Goal: Information Seeking & Learning: Learn about a topic

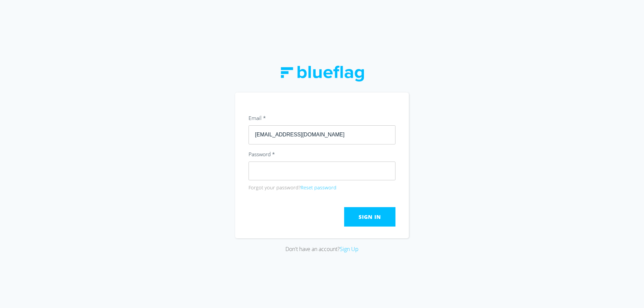
click at [364, 218] on span "Sign In" at bounding box center [369, 216] width 22 height 7
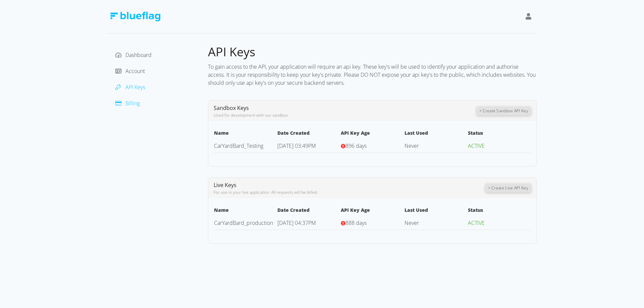
click at [134, 104] on span "Billing" at bounding box center [132, 103] width 14 height 7
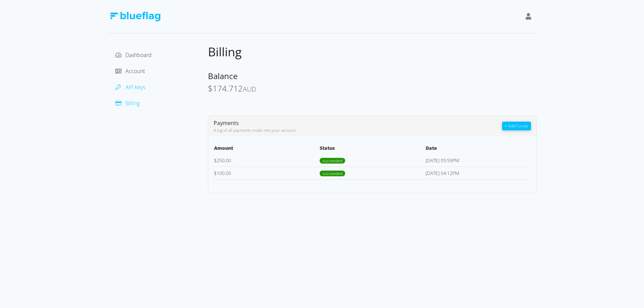
click at [141, 89] on span "API Keys" at bounding box center [135, 87] width 20 height 7
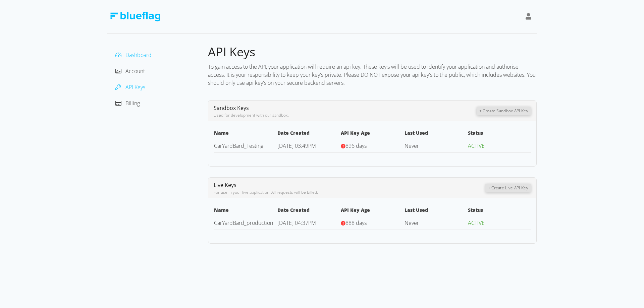
click at [138, 55] on span "Dashboard" at bounding box center [138, 54] width 26 height 7
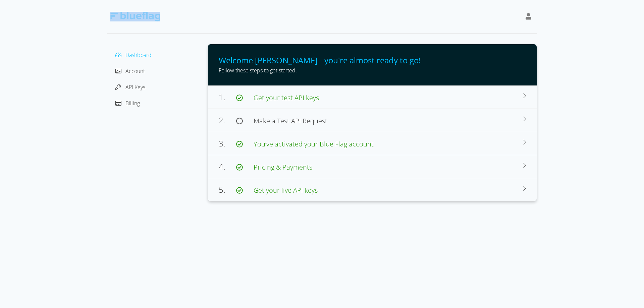
drag, startPoint x: 183, startPoint y: 17, endPoint x: 543, endPoint y: -15, distance: 361.6
click at [543, 0] on html "Dashboard Account API Keys Billing Welcome [PERSON_NAME] - you're almost ready …" at bounding box center [322, 154] width 644 height 308
click at [527, 13] on icon at bounding box center [528, 16] width 6 height 7
click at [479, 33] on div "Tradius" at bounding box center [498, 34] width 56 height 8
drag, startPoint x: 327, startPoint y: 16, endPoint x: 231, endPoint y: 81, distance: 116.0
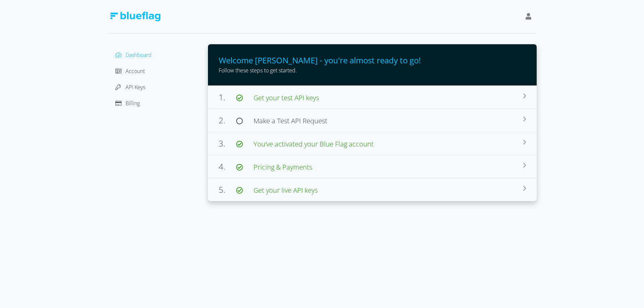
click at [327, 15] on div at bounding box center [321, 17] width 429 height 34
click at [141, 76] on div "Dashboard Account API Keys Billing" at bounding box center [158, 79] width 90 height 59
click at [141, 73] on span "Account" at bounding box center [134, 70] width 19 height 7
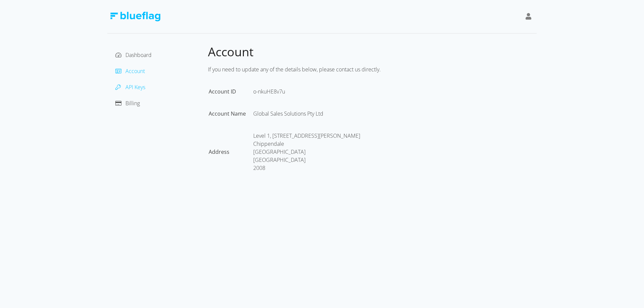
click at [138, 87] on span "API Keys" at bounding box center [135, 87] width 20 height 7
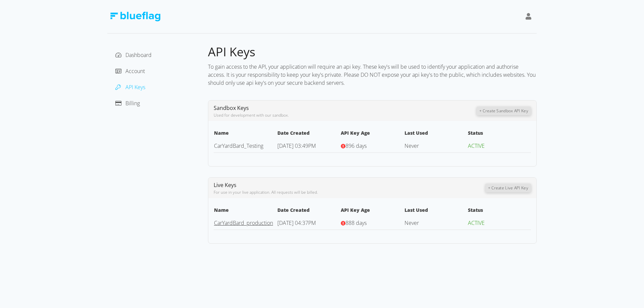
click at [245, 221] on link "CarYardBard_production" at bounding box center [243, 222] width 59 height 7
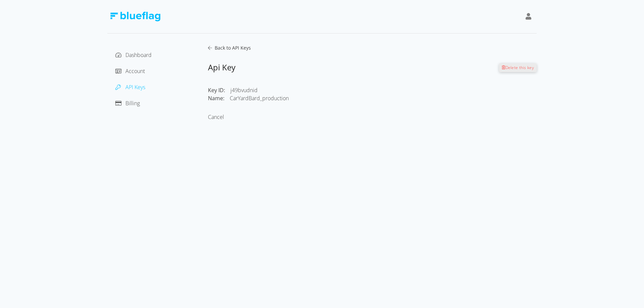
click at [207, 47] on div "Dashboard Account API Keys Billing" at bounding box center [157, 83] width 101 height 79
click at [209, 47] on icon at bounding box center [210, 48] width 4 height 4
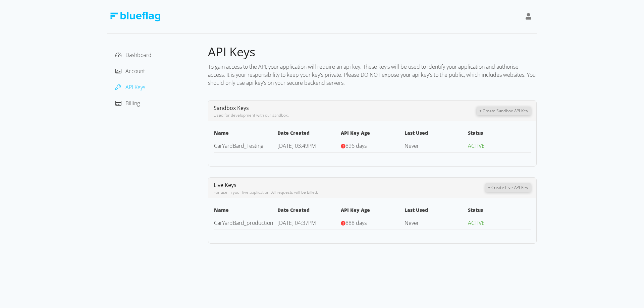
click at [514, 188] on button "+ Create Live API Key" at bounding box center [508, 187] width 46 height 9
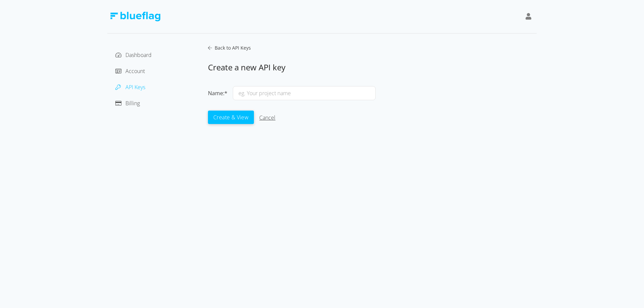
click at [271, 116] on link "Cancel" at bounding box center [267, 117] width 16 height 7
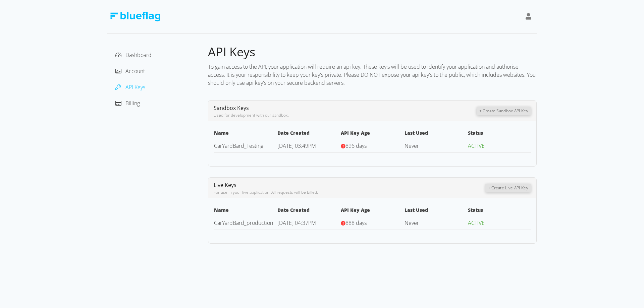
drag, startPoint x: 133, startPoint y: 106, endPoint x: 210, endPoint y: 96, distance: 77.5
click at [133, 106] on span "Billing" at bounding box center [132, 103] width 14 height 7
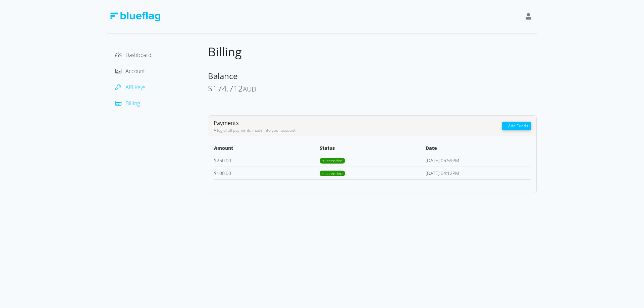
click at [142, 88] on span "API Keys" at bounding box center [135, 87] width 20 height 7
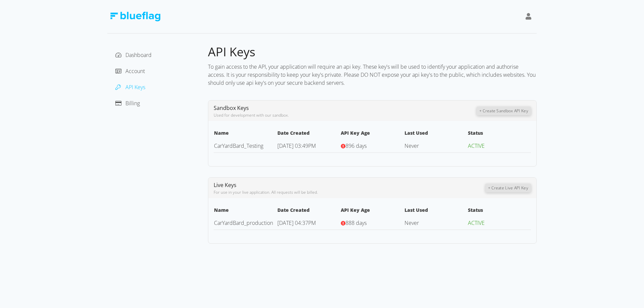
drag, startPoint x: 374, startPoint y: 146, endPoint x: 345, endPoint y: 144, distance: 28.2
click at [345, 144] on td "896 days" at bounding box center [371, 146] width 63 height 14
drag, startPoint x: 368, startPoint y: 222, endPoint x: 336, endPoint y: 164, distance: 66.5
click at [303, 136] on div "API Keys To gain access to the API, your application will require an api key. T…" at bounding box center [372, 144] width 329 height 200
drag, startPoint x: 493, startPoint y: 247, endPoint x: 475, endPoint y: 248, distance: 18.1
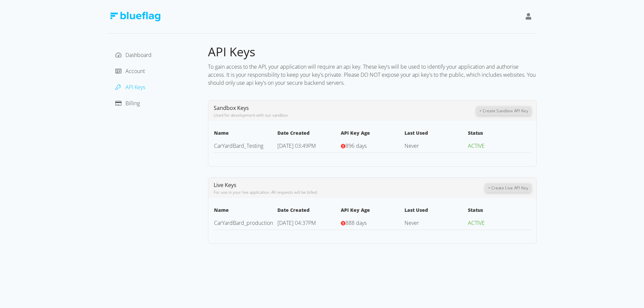
click at [493, 248] on div "Dashboard Account API Keys Billing API Keys To gain access to the API, your app…" at bounding box center [322, 154] width 644 height 308
drag, startPoint x: 370, startPoint y: 146, endPoint x: 343, endPoint y: 145, distance: 26.9
click at [343, 145] on td "896 days" at bounding box center [371, 146] width 63 height 14
drag, startPoint x: 374, startPoint y: 219, endPoint x: 338, endPoint y: 223, distance: 35.4
click at [338, 223] on tr "CarYardBard_production [DATE] 04:37PM 888 days Never ACTIVE" at bounding box center [372, 223] width 317 height 14
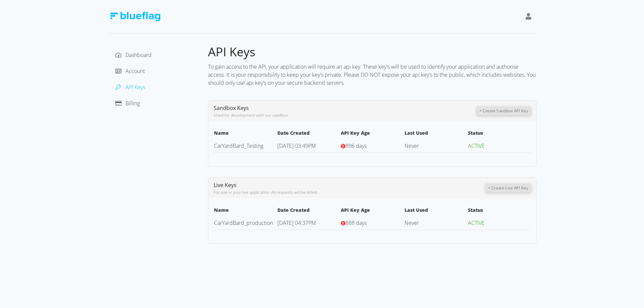
click at [382, 220] on td "888 days" at bounding box center [371, 223] width 63 height 14
drag, startPoint x: 379, startPoint y: 225, endPoint x: 316, endPoint y: 227, distance: 63.4
click at [379, 225] on td "888 days" at bounding box center [371, 223] width 63 height 14
drag, startPoint x: 308, startPoint y: 223, endPoint x: 272, endPoint y: 225, distance: 36.3
click at [273, 223] on tr "CarYardBard_production [DATE] 04:37PM 888 days Never ACTIVE" at bounding box center [372, 223] width 317 height 14
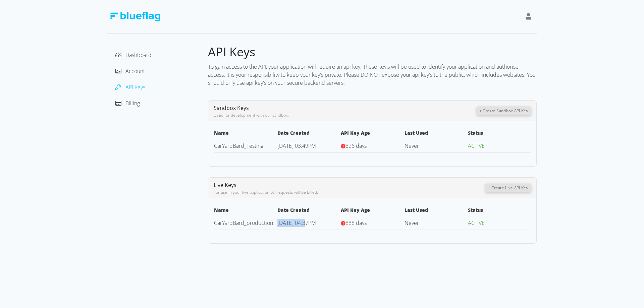
drag, startPoint x: 351, startPoint y: 224, endPoint x: 347, endPoint y: 224, distance: 4.7
click at [347, 224] on span "888 days" at bounding box center [355, 222] width 21 height 7
click at [140, 78] on div "Dashboard Account API Keys Billing" at bounding box center [158, 79] width 90 height 59
click at [140, 75] on div "Account" at bounding box center [158, 71] width 90 height 11
click at [134, 103] on span "Billing" at bounding box center [132, 103] width 14 height 7
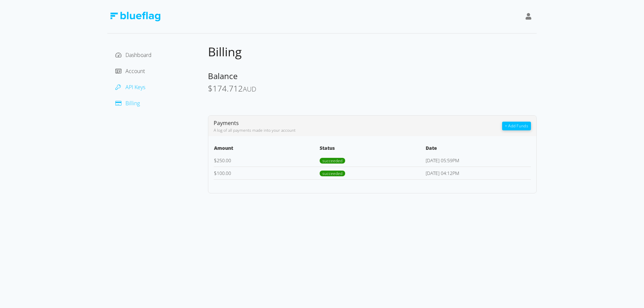
click at [132, 88] on span "API Keys" at bounding box center [135, 87] width 20 height 7
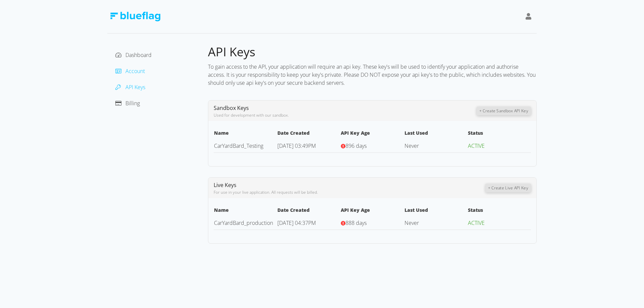
click at [136, 74] on span "Account" at bounding box center [134, 70] width 19 height 7
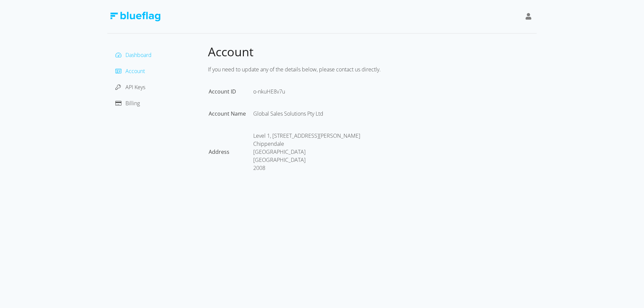
click at [138, 54] on span "Dashboard" at bounding box center [138, 54] width 26 height 7
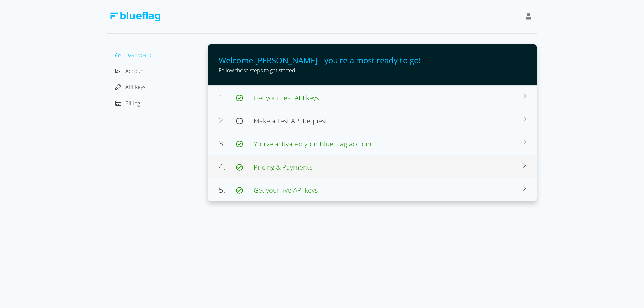
click at [337, 168] on div "4. Pricing & Payments" at bounding box center [371, 167] width 304 height 12
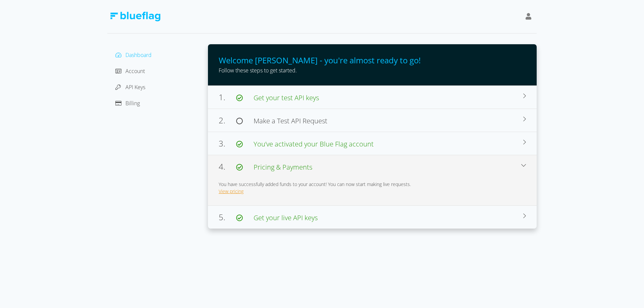
click at [233, 191] on link "View pricing" at bounding box center [231, 191] width 25 height 6
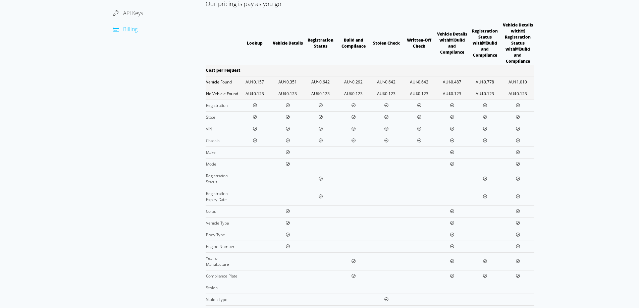
scroll to position [73, 0]
drag, startPoint x: 213, startPoint y: 79, endPoint x: 530, endPoint y: 75, distance: 316.9
click at [530, 77] on tr "Vehicle Found AU$0.157 AU$0.351 AU$0.642 AU$0.292 AU$0.642 AU$0.642 AU$0.487 AU…" at bounding box center [370, 83] width 329 height 12
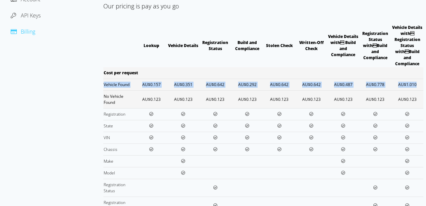
scroll to position [72, 0]
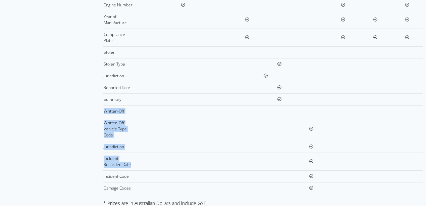
drag, startPoint x: 298, startPoint y: 159, endPoint x: 252, endPoint y: 146, distance: 47.6
click at [252, 146] on tbody "Cost per request Vehicle Found AU$0.157 AU$0.351 AU$0.642 AU$0.292 AU$0.642 AU$…" at bounding box center [263, 5] width 320 height 377
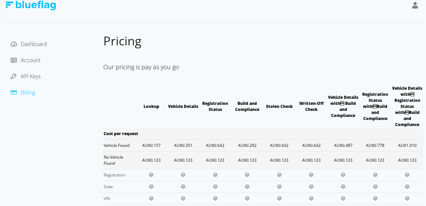
click at [255, 72] on div "Our pricing is pay as you go" at bounding box center [263, 67] width 320 height 14
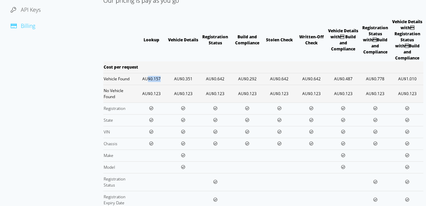
scroll to position [78, 0]
drag, startPoint x: 164, startPoint y: 80, endPoint x: 141, endPoint y: 80, distance: 22.8
click at [141, 80] on td "AU$0.157" at bounding box center [151, 78] width 32 height 12
drag, startPoint x: 151, startPoint y: 92, endPoint x: 145, endPoint y: 92, distance: 6.0
click at [145, 92] on td "AU$0.123" at bounding box center [151, 93] width 32 height 18
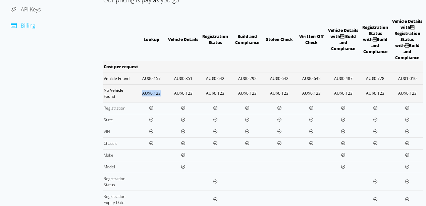
drag, startPoint x: 161, startPoint y: 94, endPoint x: 98, endPoint y: 89, distance: 63.2
click at [140, 91] on td "AU$0.123" at bounding box center [151, 93] width 32 height 18
drag, startPoint x: 197, startPoint y: 91, endPoint x: 168, endPoint y: 94, distance: 29.0
click at [168, 94] on td "AU$0.123" at bounding box center [183, 93] width 32 height 18
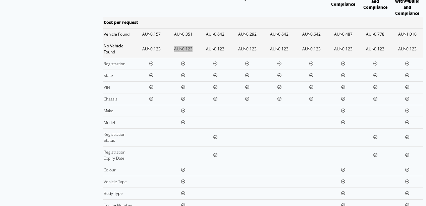
scroll to position [122, 0]
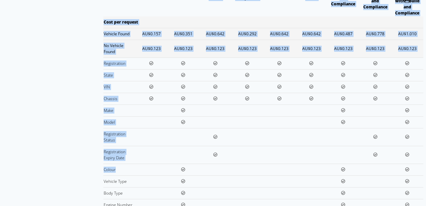
drag, startPoint x: 111, startPoint y: 169, endPoint x: 100, endPoint y: 170, distance: 11.1
click at [100, 170] on div "Dashboard Account API Keys Billing Pricing Our pricing is pay as you go Lookup …" at bounding box center [213, 169] width 421 height 495
drag, startPoint x: 127, startPoint y: 180, endPoint x: 98, endPoint y: 180, distance: 29.2
click at [98, 180] on div "Dashboard Account API Keys Billing Pricing Our pricing is pay as you go Lookup …" at bounding box center [213, 169] width 421 height 495
click at [129, 177] on td "Vehicle Type" at bounding box center [119, 181] width 32 height 12
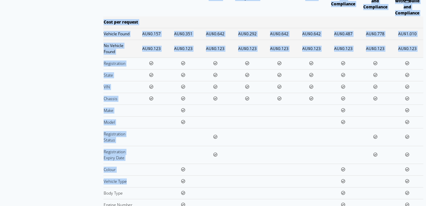
drag, startPoint x: 291, startPoint y: 123, endPoint x: 270, endPoint y: 149, distance: 33.5
click at [291, 123] on td at bounding box center [279, 122] width 32 height 12
click at [50, 167] on div "Dashboard Account API Keys Billing" at bounding box center [53, 169] width 101 height 495
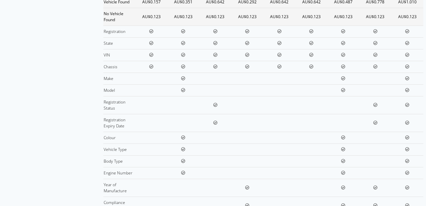
scroll to position [140, 0]
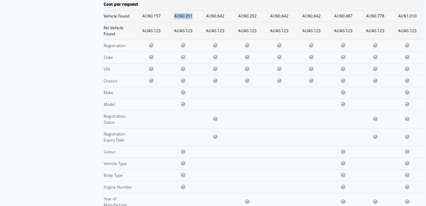
drag, startPoint x: 179, startPoint y: 17, endPoint x: 175, endPoint y: 17, distance: 4.0
click at [175, 17] on td "AU$0.351" at bounding box center [183, 16] width 32 height 12
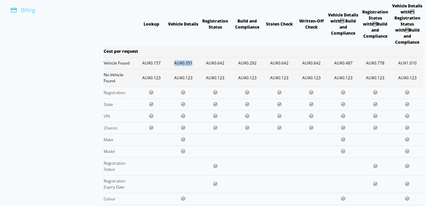
scroll to position [90, 0]
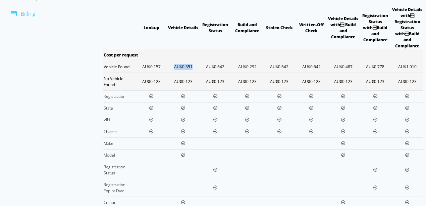
drag, startPoint x: 184, startPoint y: 64, endPoint x: 181, endPoint y: 68, distance: 5.2
click at [181, 68] on td "AU$0.351" at bounding box center [183, 67] width 32 height 12
drag, startPoint x: 181, startPoint y: 68, endPoint x: 207, endPoint y: 63, distance: 25.9
click at [205, 67] on tr "Vehicle Found AU$0.157 AU$0.351 AU$0.642 AU$0.292 AU$0.642 AU$0.642 AU$0.487 AU…" at bounding box center [263, 67] width 320 height 12
copy td "0.351"
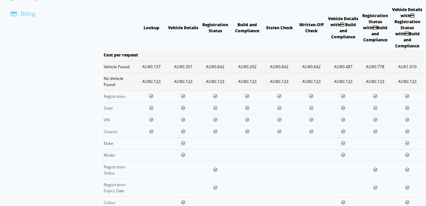
click at [351, 91] on td at bounding box center [343, 96] width 32 height 12
